Goal: Communication & Community: Participate in discussion

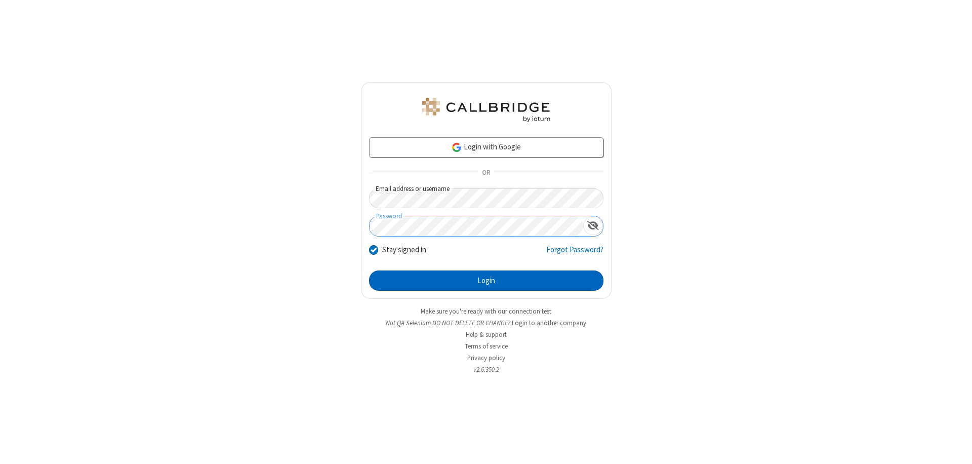
click at [486, 280] on button "Login" at bounding box center [486, 280] width 234 height 20
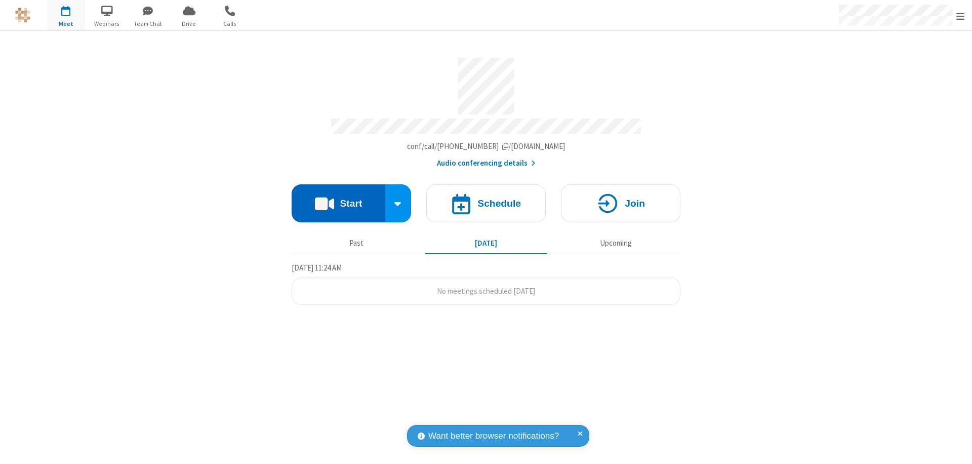
click at [338, 198] on button "Start" at bounding box center [339, 203] width 94 height 38
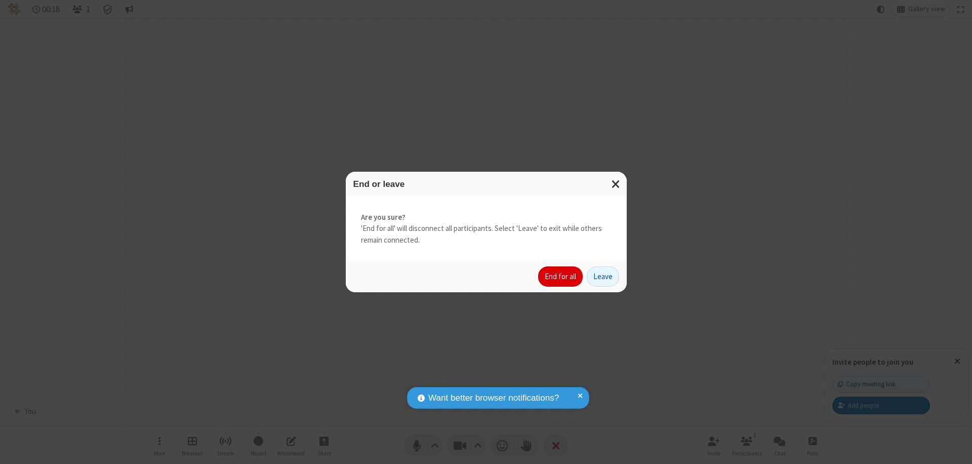
click at [561, 276] on button "End for all" at bounding box center [560, 276] width 45 height 20
